Goal: Navigation & Orientation: Find specific page/section

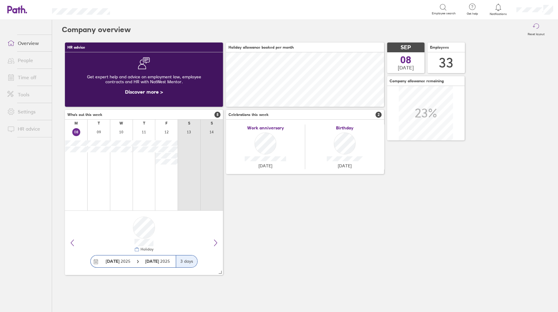
scroll to position [54, 158]
click at [26, 56] on link "People" at bounding box center [26, 60] width 49 height 12
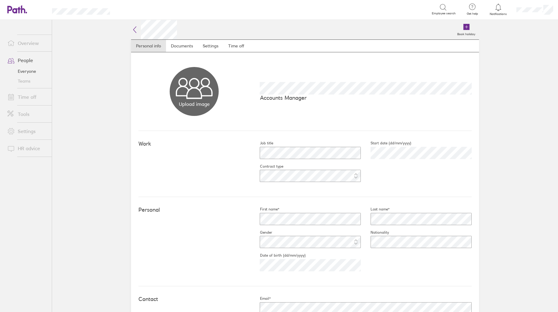
click at [234, 38] on div "Book holiday" at bounding box center [328, 30] width 302 height 20
click at [234, 45] on link "Time off" at bounding box center [236, 46] width 26 height 12
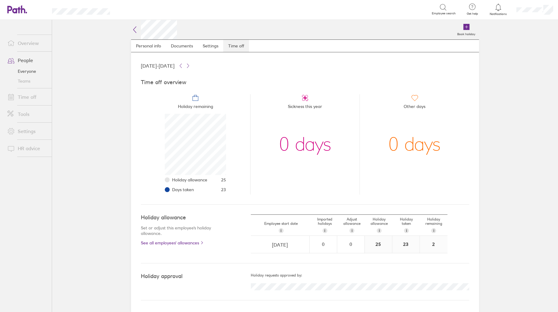
scroll to position [61, 61]
click at [30, 58] on link "People" at bounding box center [26, 60] width 49 height 12
